Goal: Task Accomplishment & Management: Use online tool/utility

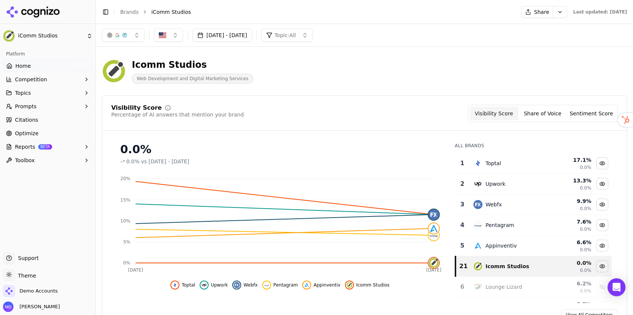
click at [130, 12] on link "Brands" at bounding box center [129, 12] width 18 height 6
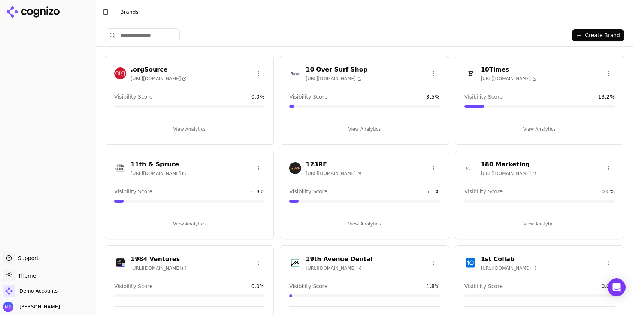
click at [146, 36] on input "search" at bounding box center [142, 34] width 75 height 13
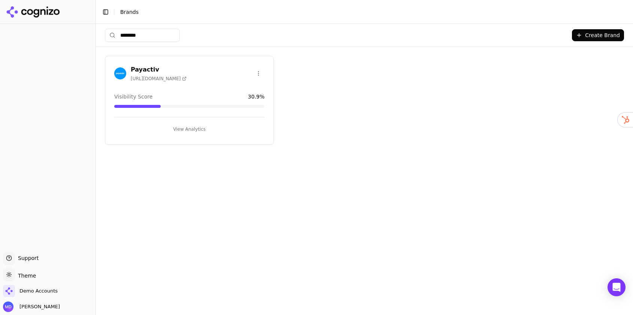
type input "********"
click at [188, 130] on button "View Analytics" at bounding box center [189, 129] width 150 height 12
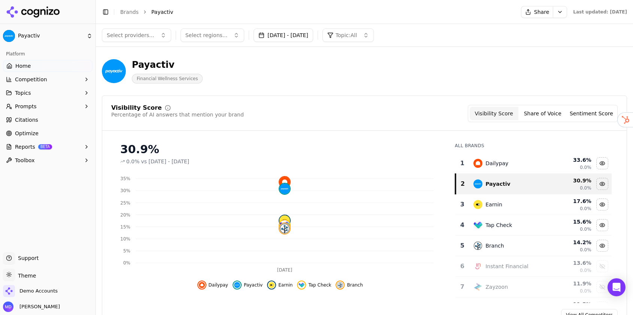
click at [28, 144] on span "Reports" at bounding box center [25, 146] width 20 height 7
click at [22, 136] on span "Optimize" at bounding box center [27, 133] width 24 height 7
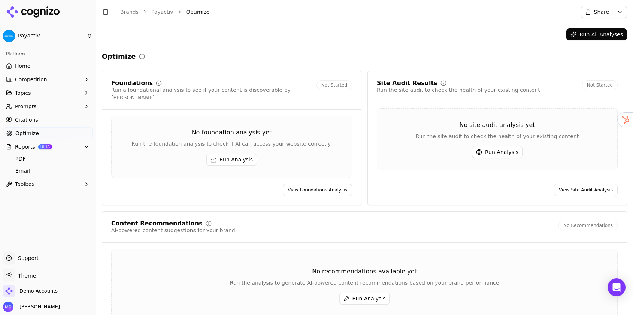
click at [591, 37] on button "Run All Analyses" at bounding box center [597, 34] width 61 height 12
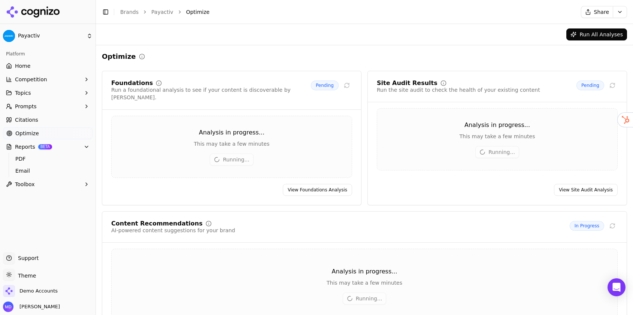
click at [18, 64] on span "Home" at bounding box center [22, 65] width 15 height 7
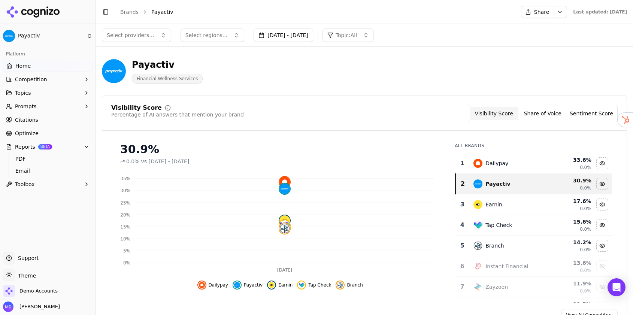
click at [128, 11] on link "Brands" at bounding box center [129, 12] width 18 height 6
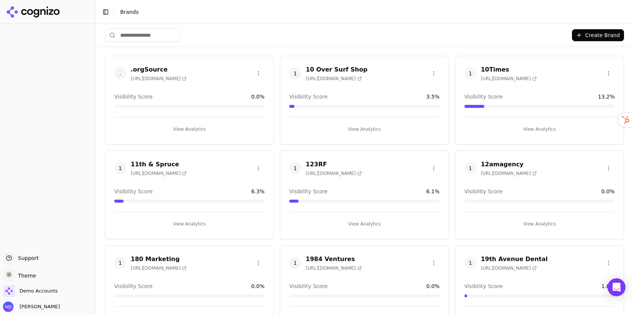
click at [148, 29] on input "search" at bounding box center [142, 34] width 75 height 13
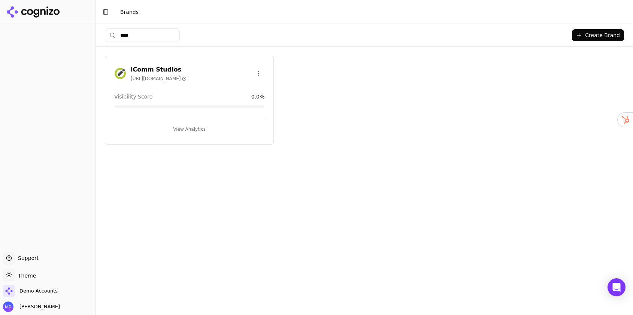
type input "****"
click at [225, 131] on button "View Analytics" at bounding box center [189, 129] width 150 height 12
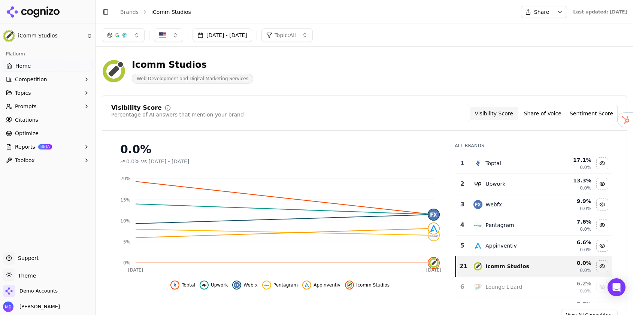
click at [126, 12] on link "Brands" at bounding box center [129, 12] width 18 height 6
click at [135, 15] on html "iComm Studios Platform Home Competition Topics Prompts Citations Optimize Repor…" at bounding box center [316, 157] width 633 height 315
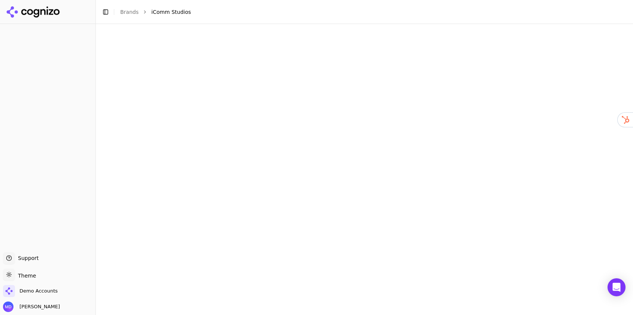
click at [131, 10] on html "Support Support Toggle theme Theme Demo Accounts [PERSON_NAME] Toggle Sidebar B…" at bounding box center [316, 157] width 633 height 315
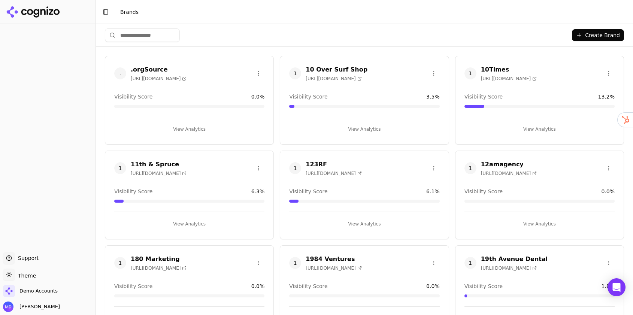
click at [140, 32] on input "search" at bounding box center [142, 34] width 75 height 13
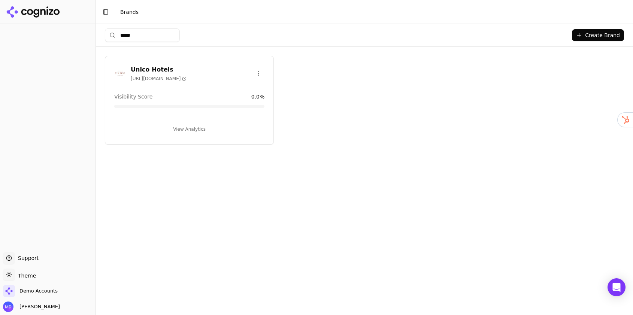
type input "*****"
click at [171, 127] on button "View Analytics" at bounding box center [189, 129] width 150 height 12
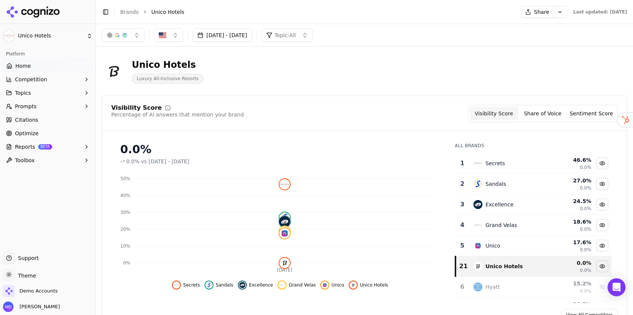
click at [124, 10] on link "Brands" at bounding box center [129, 12] width 18 height 6
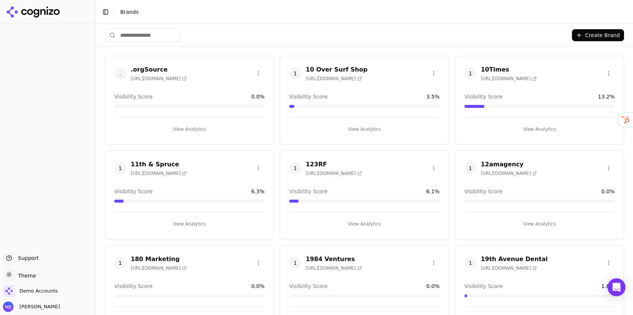
click at [153, 34] on input "search" at bounding box center [142, 34] width 75 height 13
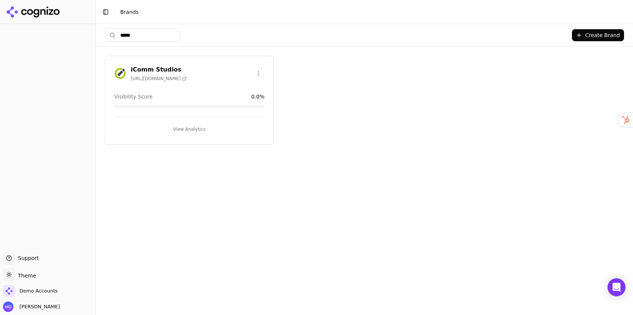
type input "*****"
click at [178, 130] on button "View Analytics" at bounding box center [189, 129] width 150 height 12
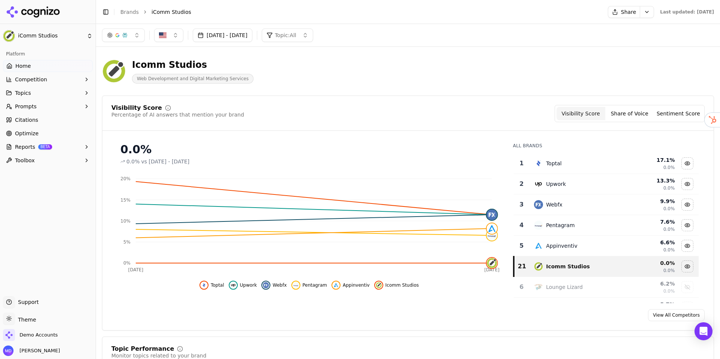
click at [35, 80] on span "Competition" at bounding box center [31, 79] width 32 height 7
click at [24, 68] on span "Home" at bounding box center [22, 65] width 15 height 7
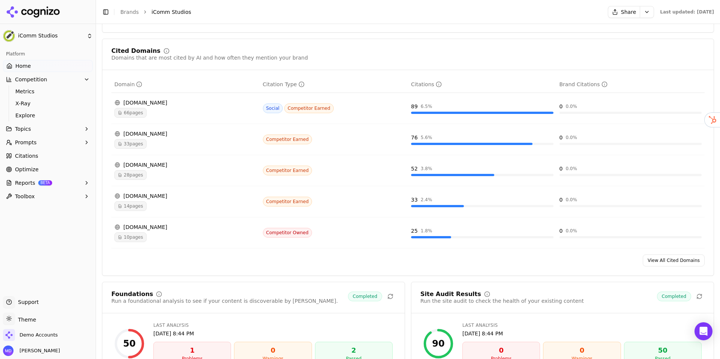
scroll to position [773, 0]
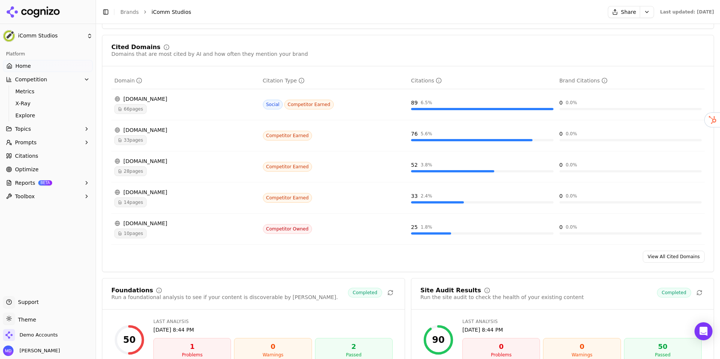
click at [171, 106] on div "66 pages" at bounding box center [185, 109] width 142 height 10
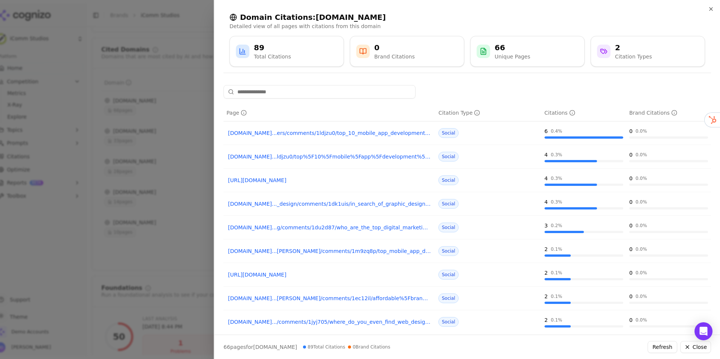
click at [165, 124] on div at bounding box center [360, 179] width 720 height 359
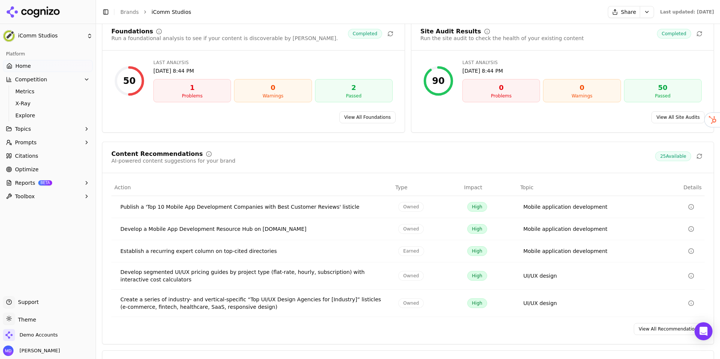
scroll to position [1034, 0]
click at [644, 327] on link "View All Recommendations" at bounding box center [668, 328] width 71 height 12
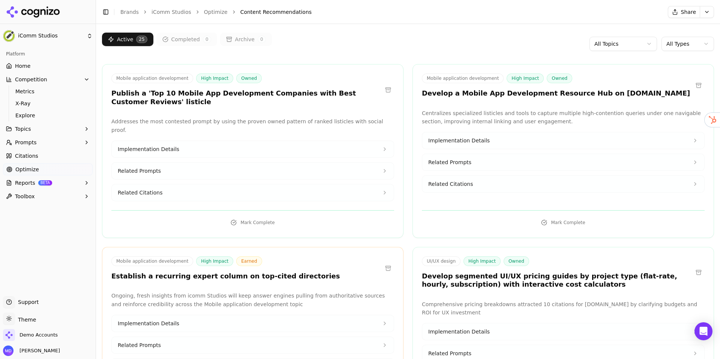
scroll to position [39, 0]
click at [201, 142] on button "Implementation Details" at bounding box center [253, 149] width 282 height 16
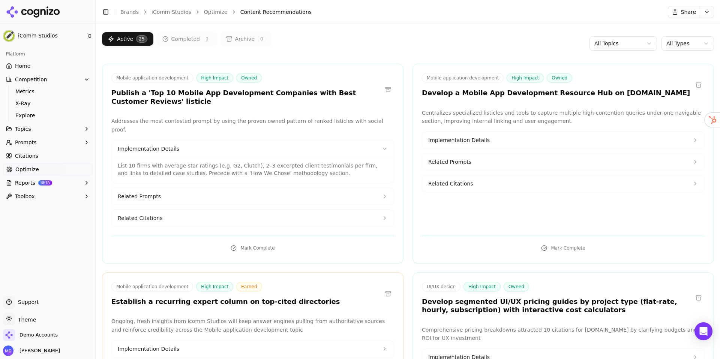
click at [183, 188] on button "Related Prompts" at bounding box center [253, 196] width 282 height 16
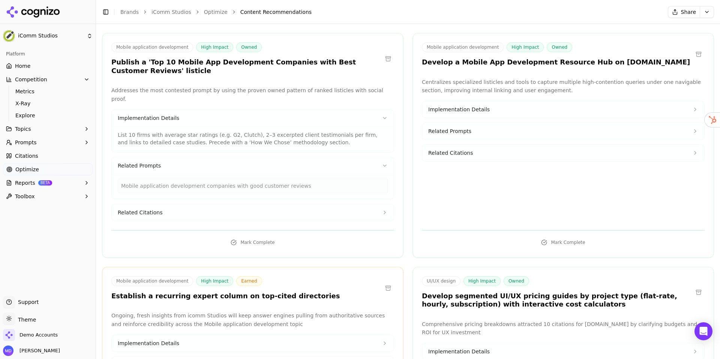
scroll to position [73, 0]
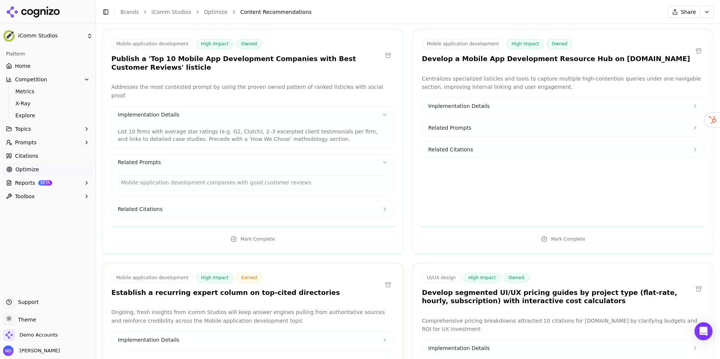
click at [180, 201] on button "Related Citations" at bounding box center [253, 209] width 282 height 16
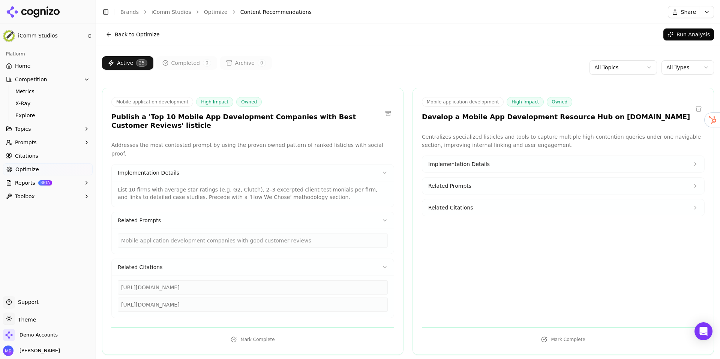
scroll to position [13, 0]
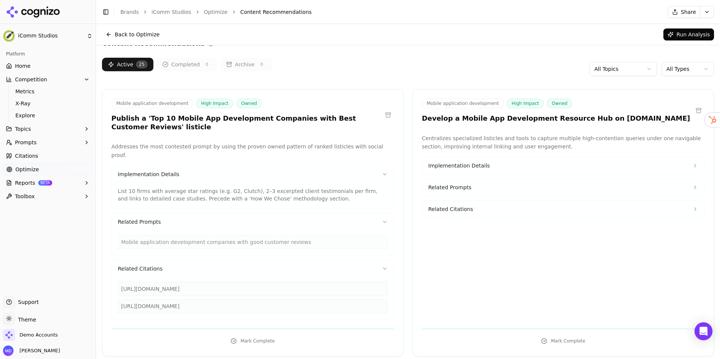
click at [277, 167] on button "Implementation Details" at bounding box center [253, 174] width 282 height 16
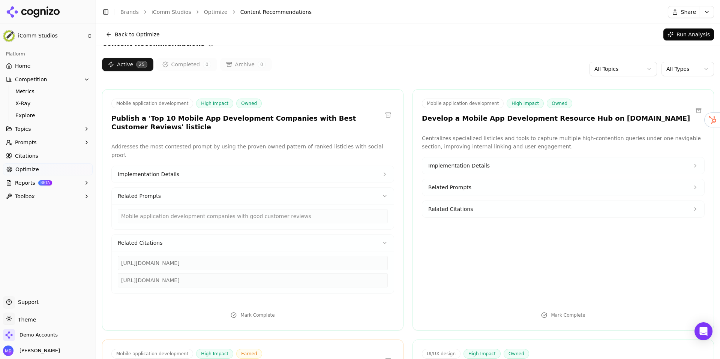
click at [279, 190] on button "Related Prompts" at bounding box center [253, 196] width 282 height 16
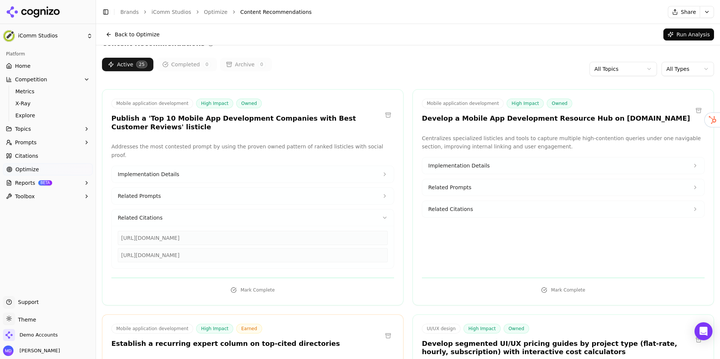
click at [281, 210] on button "Related Citations" at bounding box center [253, 218] width 282 height 16
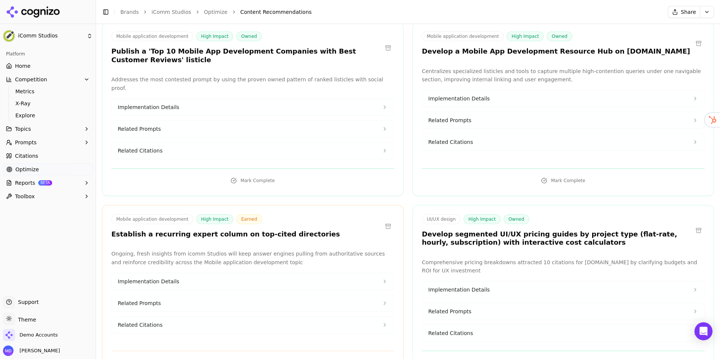
scroll to position [84, 0]
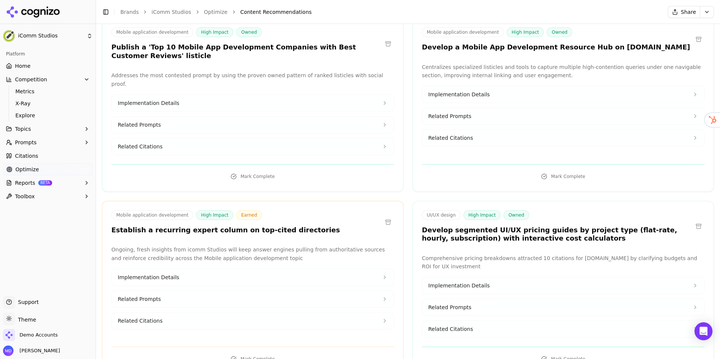
click at [69, 147] on button "Prompts" at bounding box center [48, 142] width 90 height 12
click at [43, 159] on link "Active" at bounding box center [47, 154] width 71 height 10
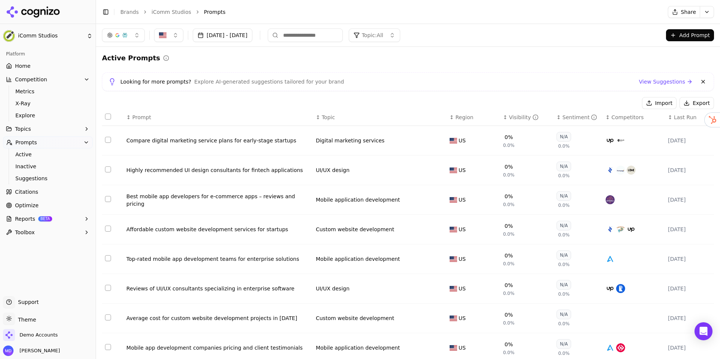
click at [689, 40] on button "Add Prompt" at bounding box center [690, 35] width 48 height 12
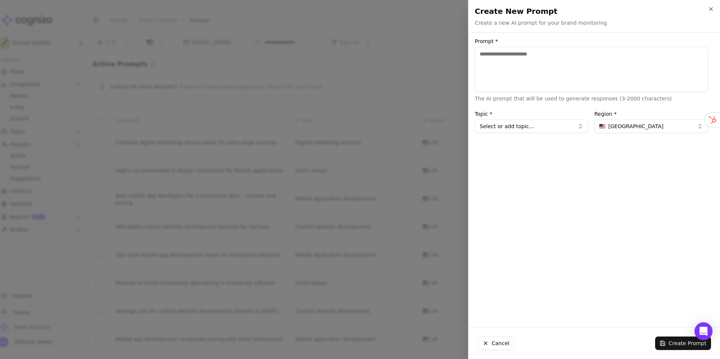
click at [439, 90] on div at bounding box center [360, 179] width 720 height 359
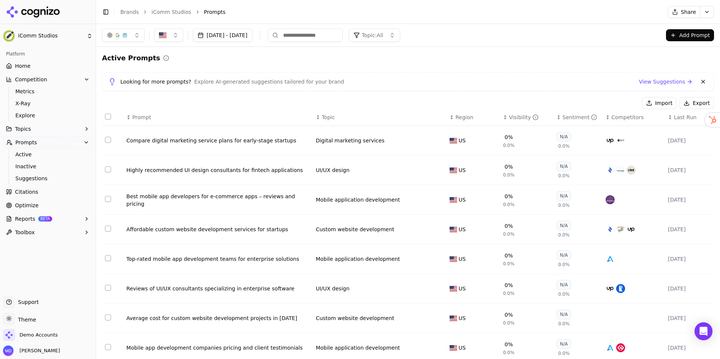
click at [169, 143] on div "Compare digital marketing service plans for early-stage startups" at bounding box center [217, 140] width 183 height 7
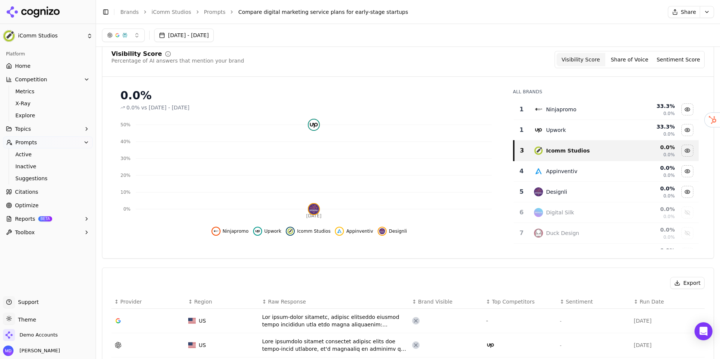
scroll to position [29, 0]
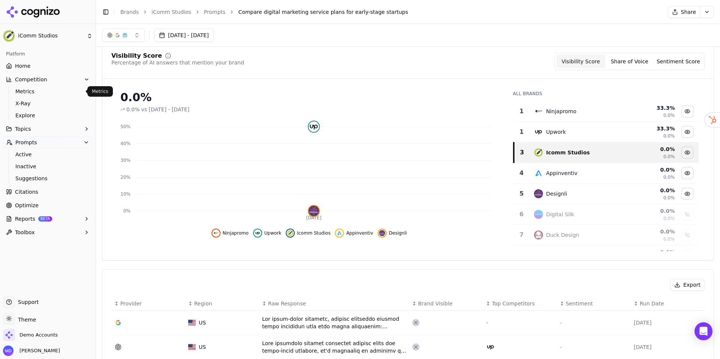
click at [48, 90] on span "Metrics" at bounding box center [47, 91] width 65 height 7
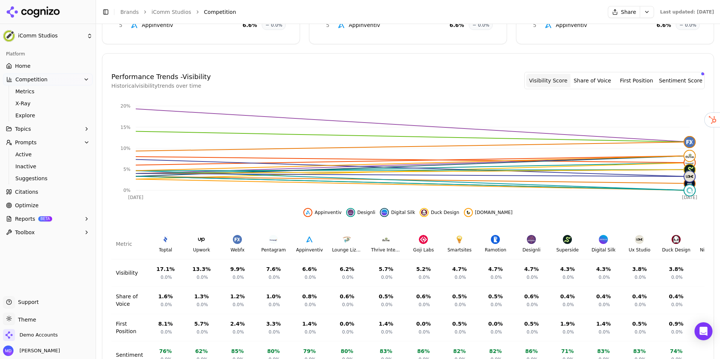
scroll to position [204, 0]
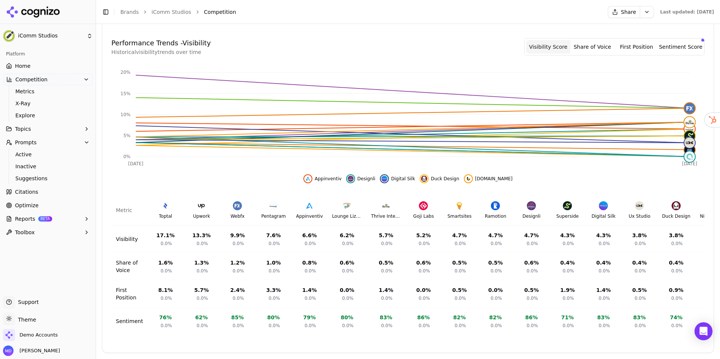
click at [665, 48] on button "Sentiment Score" at bounding box center [680, 46] width 44 height 13
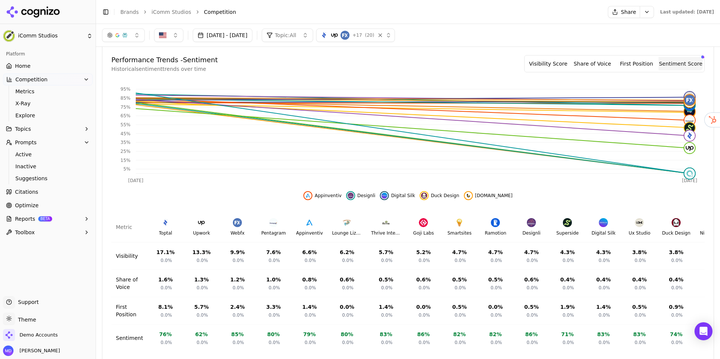
scroll to position [180, 0]
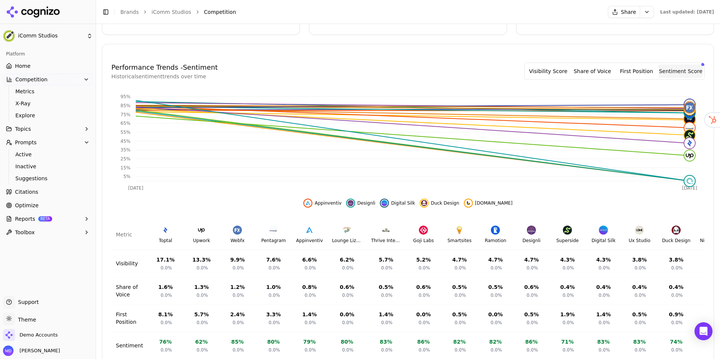
click at [21, 68] on span "Home" at bounding box center [22, 65] width 15 height 7
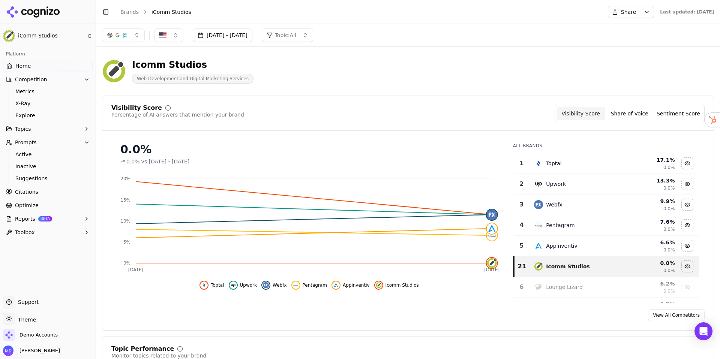
click at [67, 216] on button "Reports BETA" at bounding box center [48, 219] width 90 height 12
click at [24, 68] on span "Home" at bounding box center [22, 65] width 15 height 7
click at [89, 78] on icon "button" at bounding box center [87, 79] width 6 height 6
click at [86, 104] on icon "button" at bounding box center [87, 106] width 6 height 6
